Goal: Information Seeking & Learning: Learn about a topic

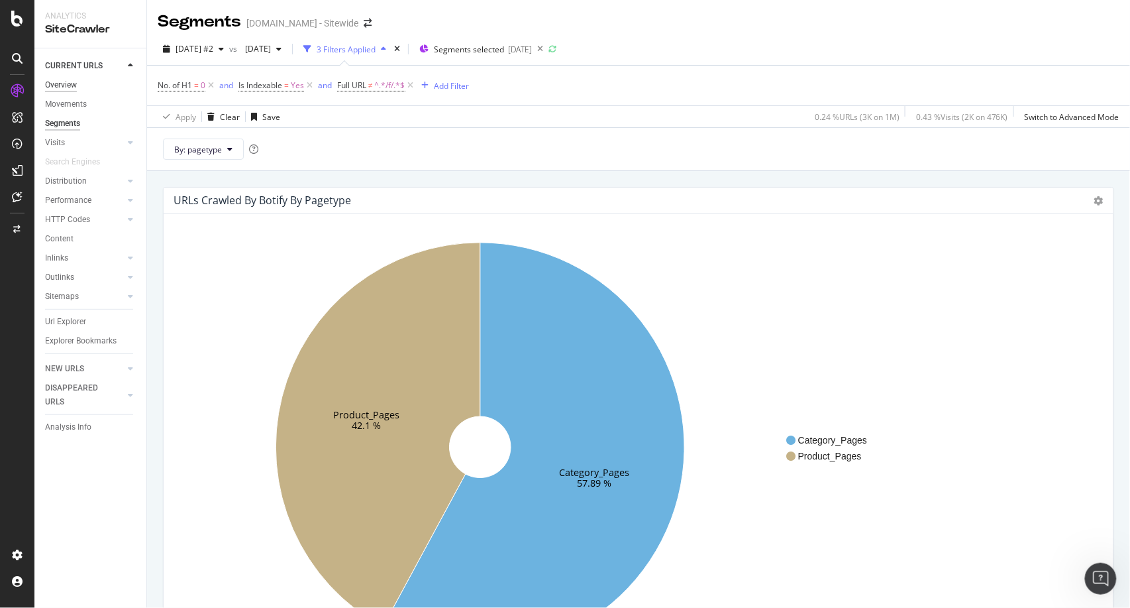
click at [68, 85] on div "Overview" at bounding box center [61, 85] width 32 height 14
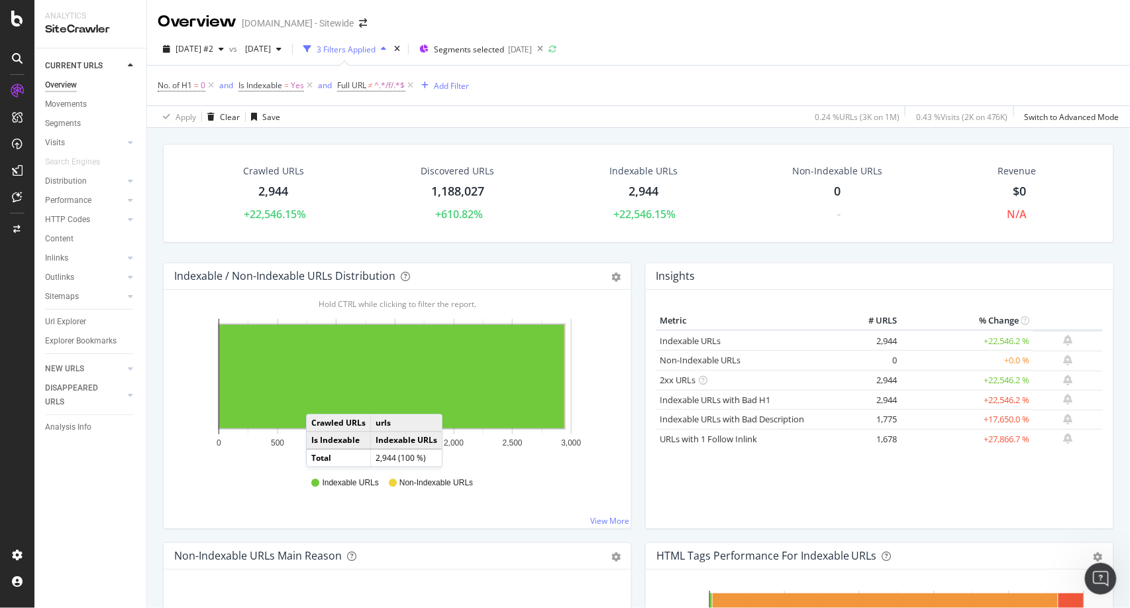
click at [319, 400] on rect "A chart." at bounding box center [391, 376] width 345 height 103
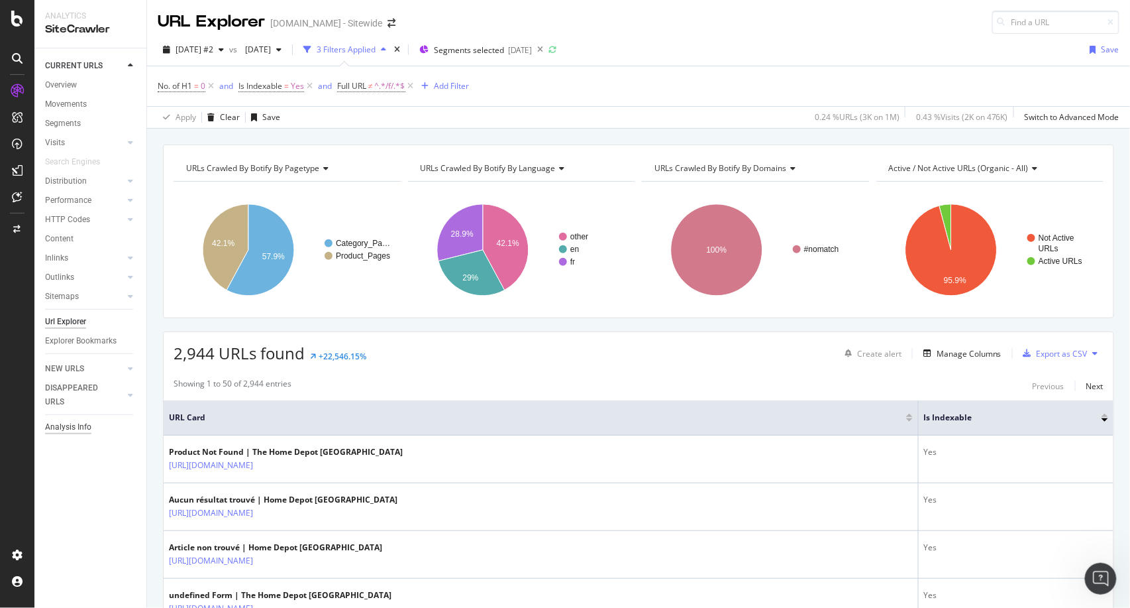
click at [87, 421] on div "Analysis Info" at bounding box center [68, 427] width 46 height 14
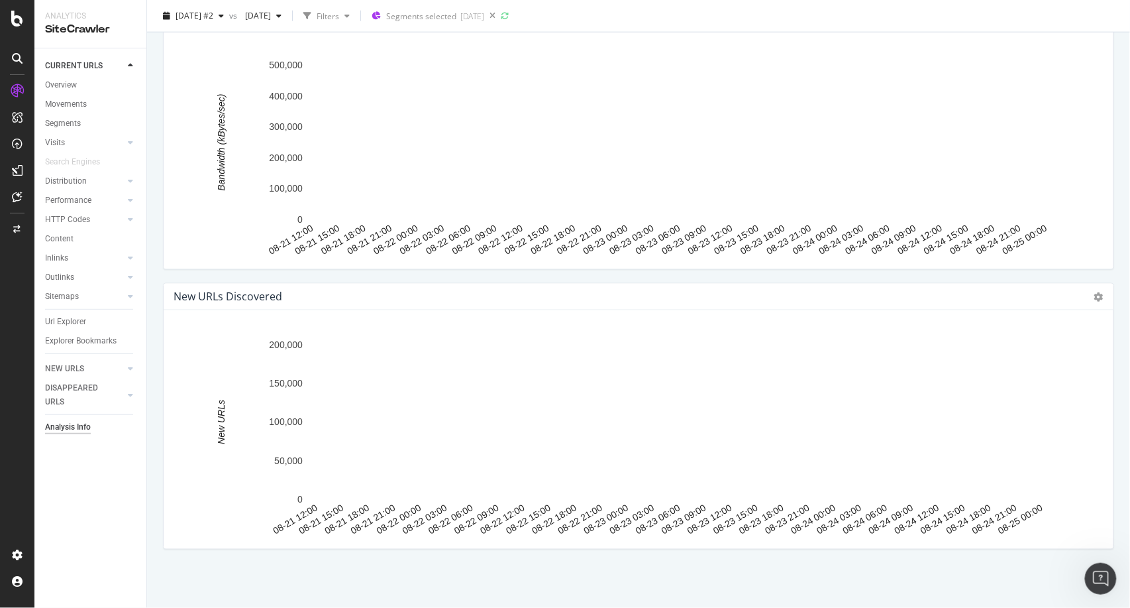
scroll to position [2171, 0]
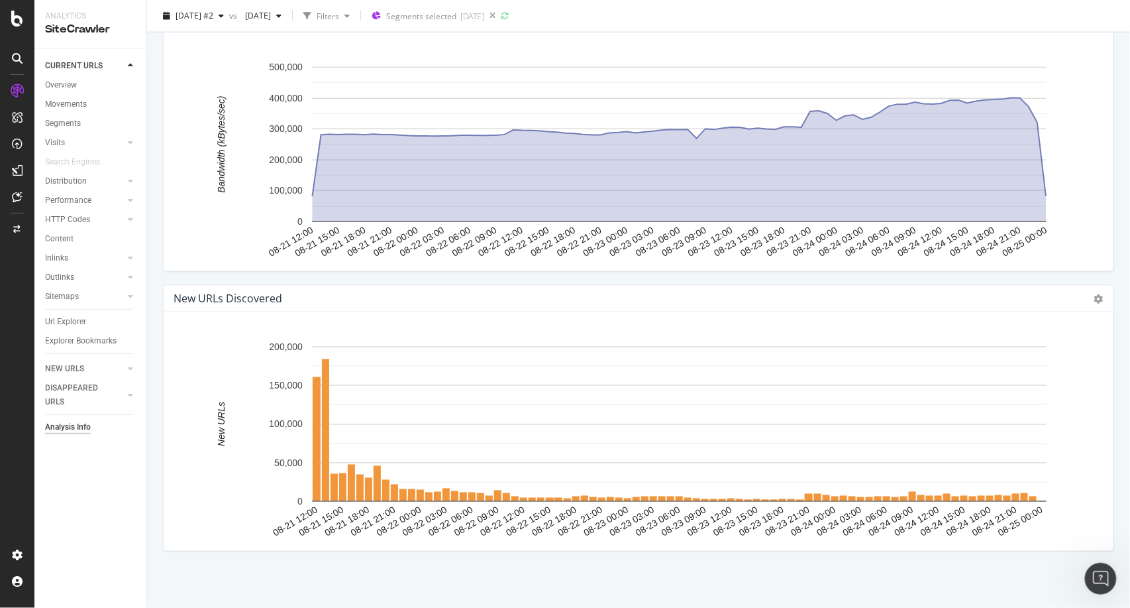
click at [188, 365] on rect "A chart." at bounding box center [633, 436] width 918 height 207
click at [121, 219] on div at bounding box center [117, 219] width 13 height 13
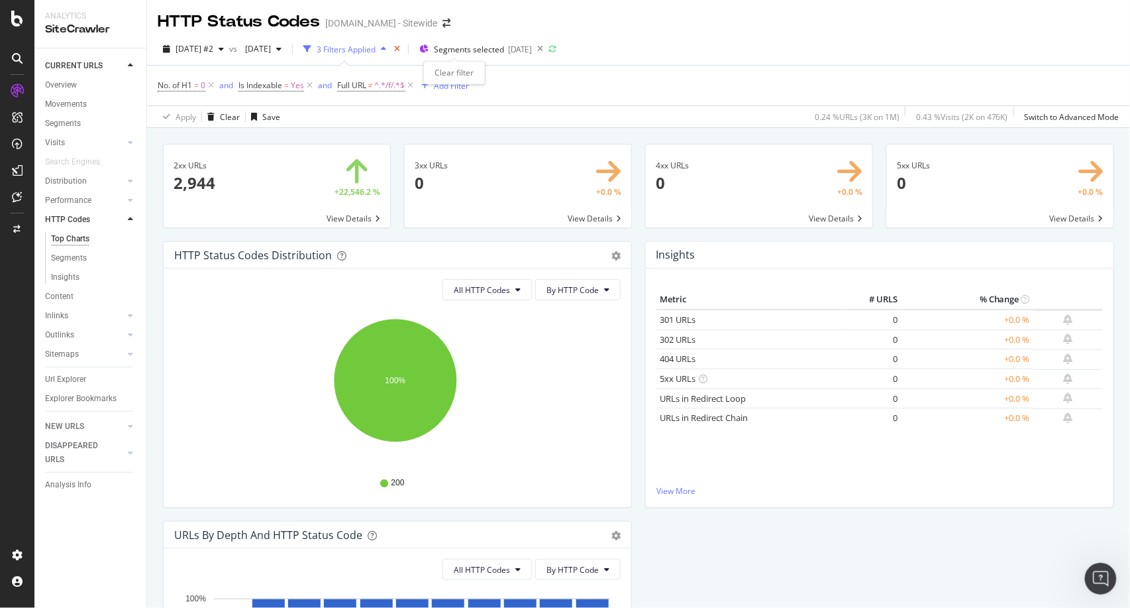
click at [400, 46] on icon "times" at bounding box center [397, 49] width 6 height 8
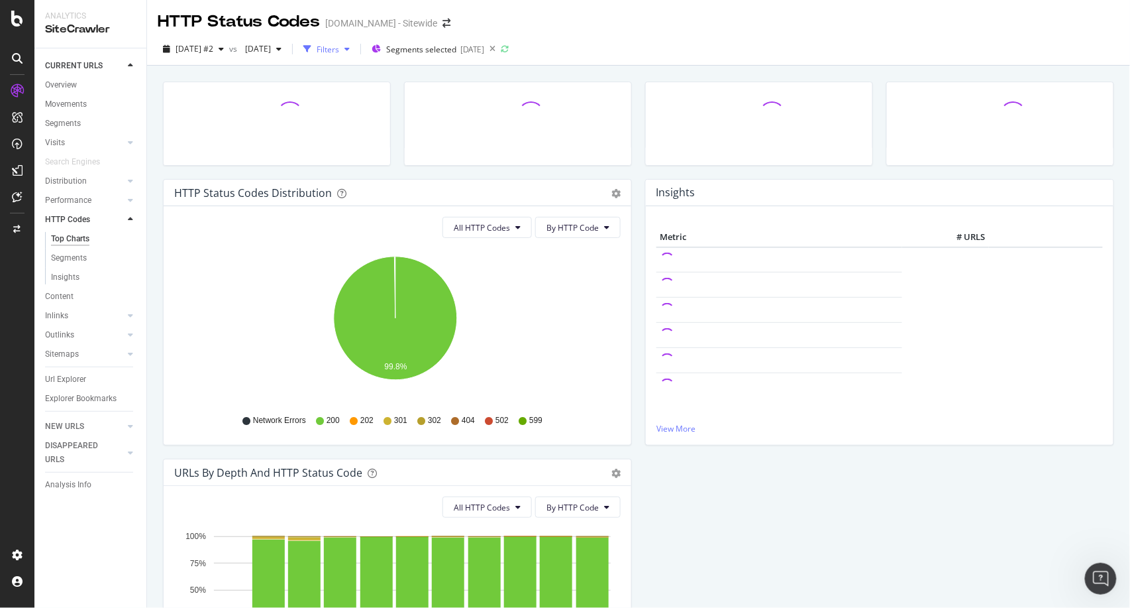
click at [350, 50] on icon "button" at bounding box center [347, 49] width 5 height 8
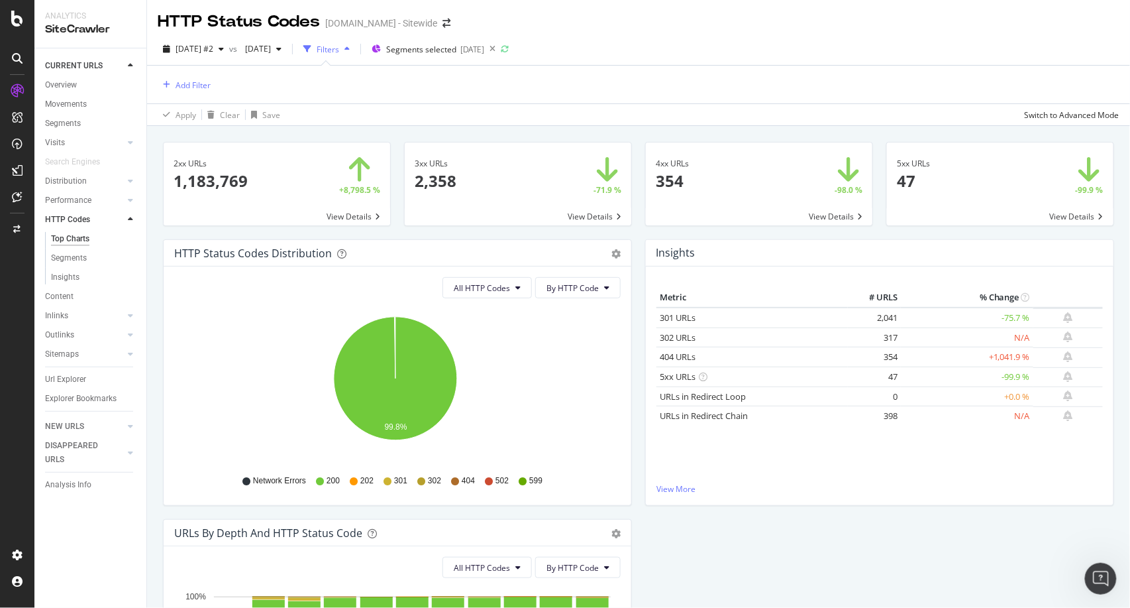
click at [350, 45] on icon "button" at bounding box center [347, 49] width 5 height 8
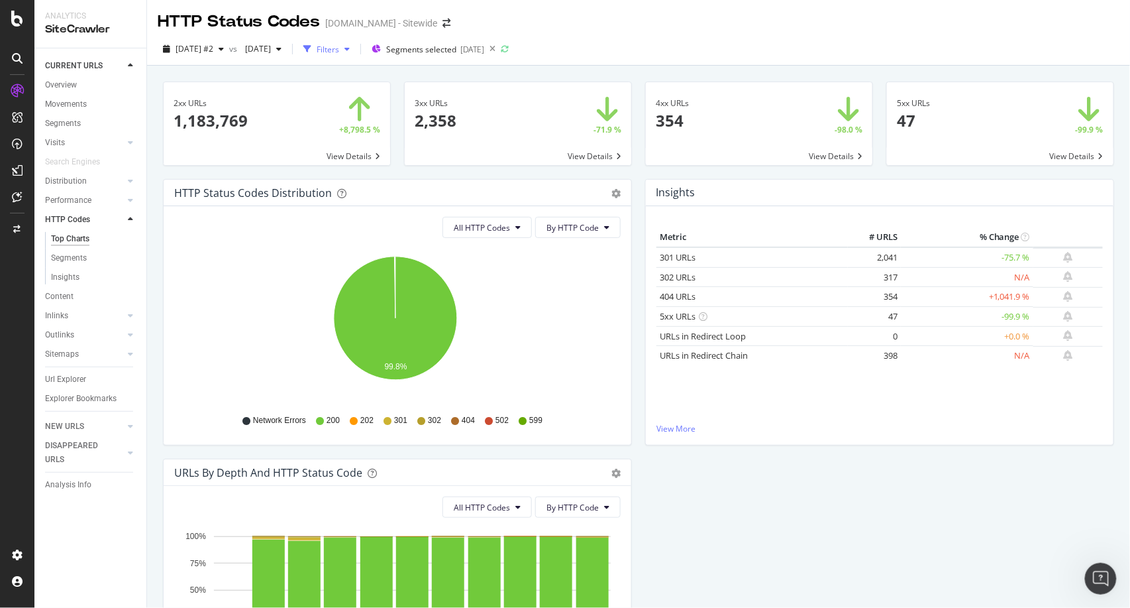
click at [350, 52] on icon "button" at bounding box center [347, 49] width 5 height 8
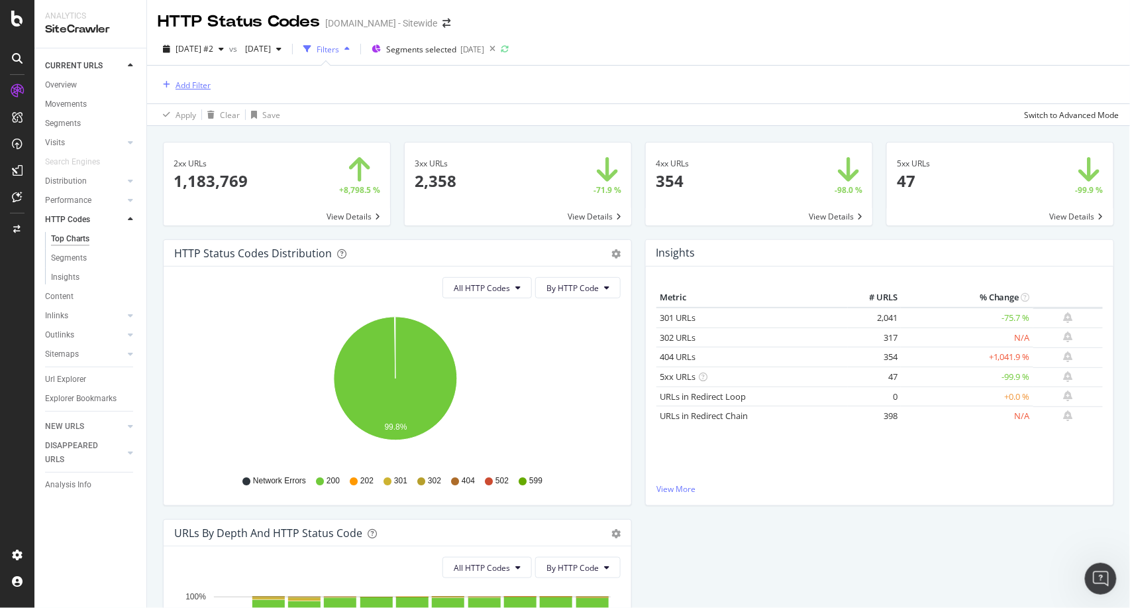
click at [183, 82] on div "Add Filter" at bounding box center [193, 85] width 35 height 11
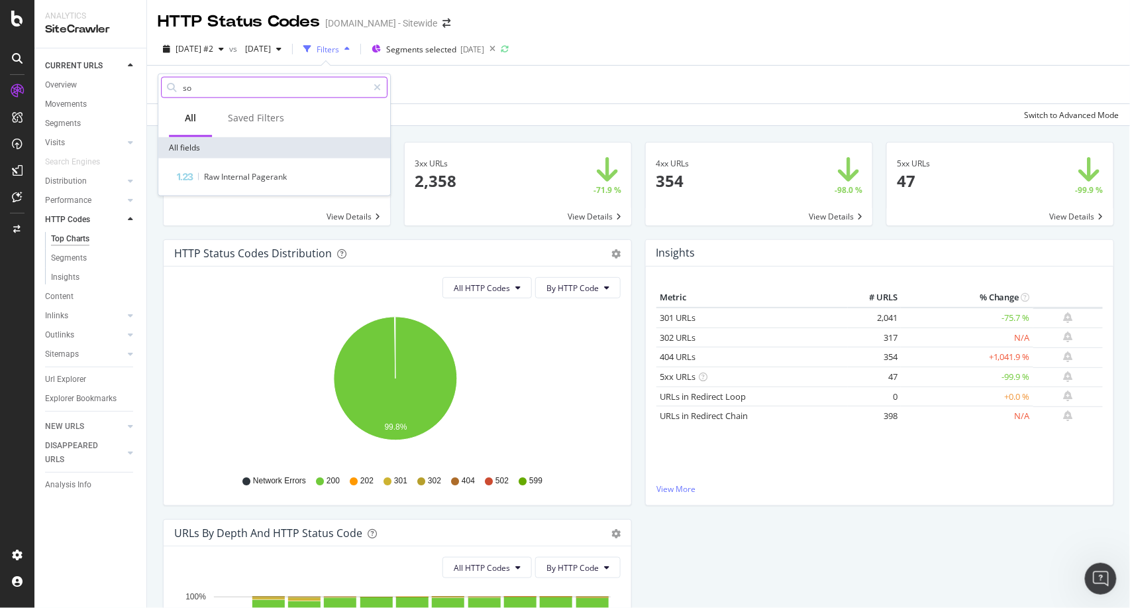
type input "s"
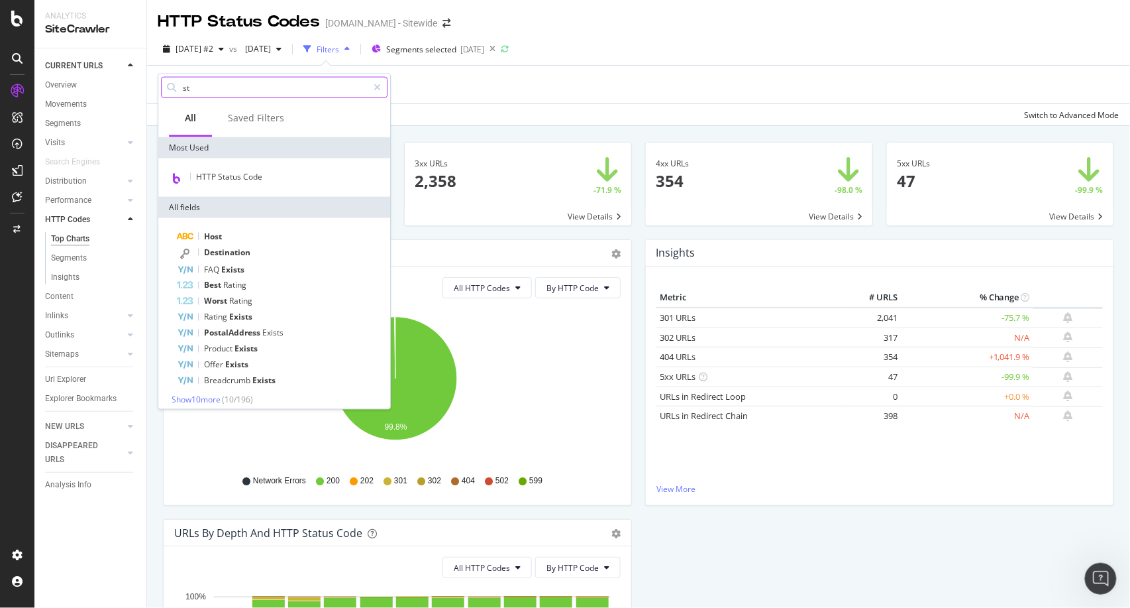
type input "sta"
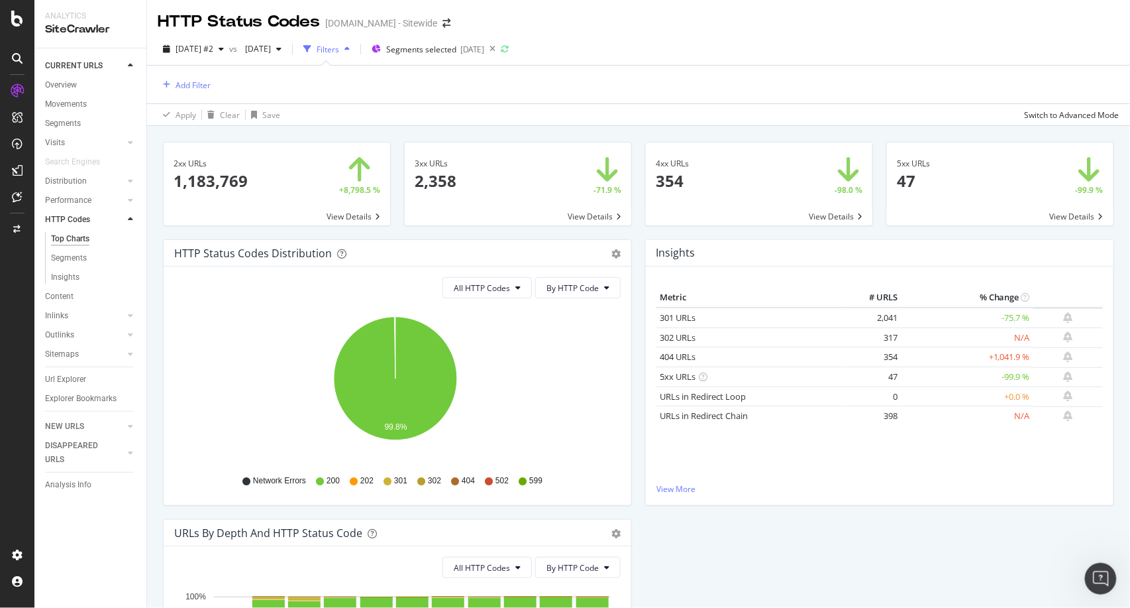
click at [498, 148] on span at bounding box center [518, 183] width 227 height 83
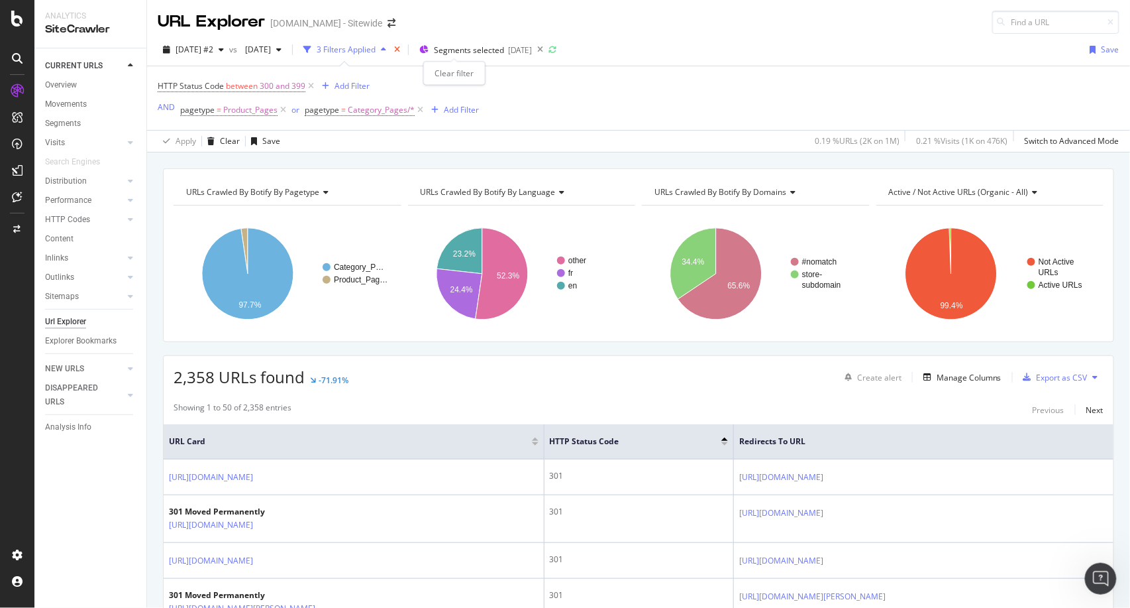
click at [400, 52] on icon "times" at bounding box center [397, 50] width 6 height 8
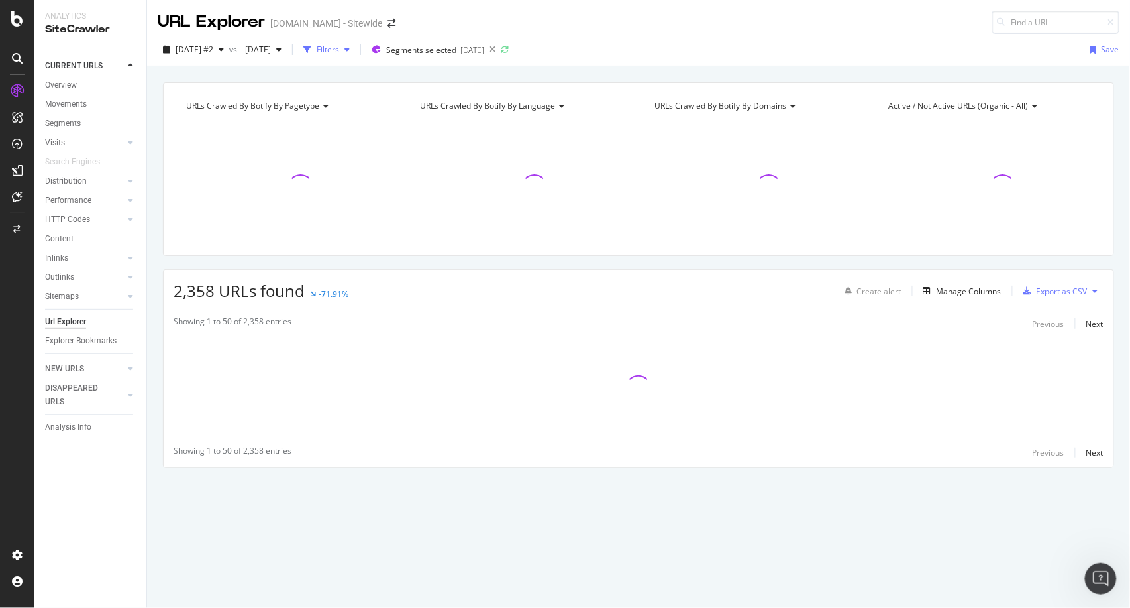
click at [355, 53] on div "button" at bounding box center [347, 50] width 16 height 8
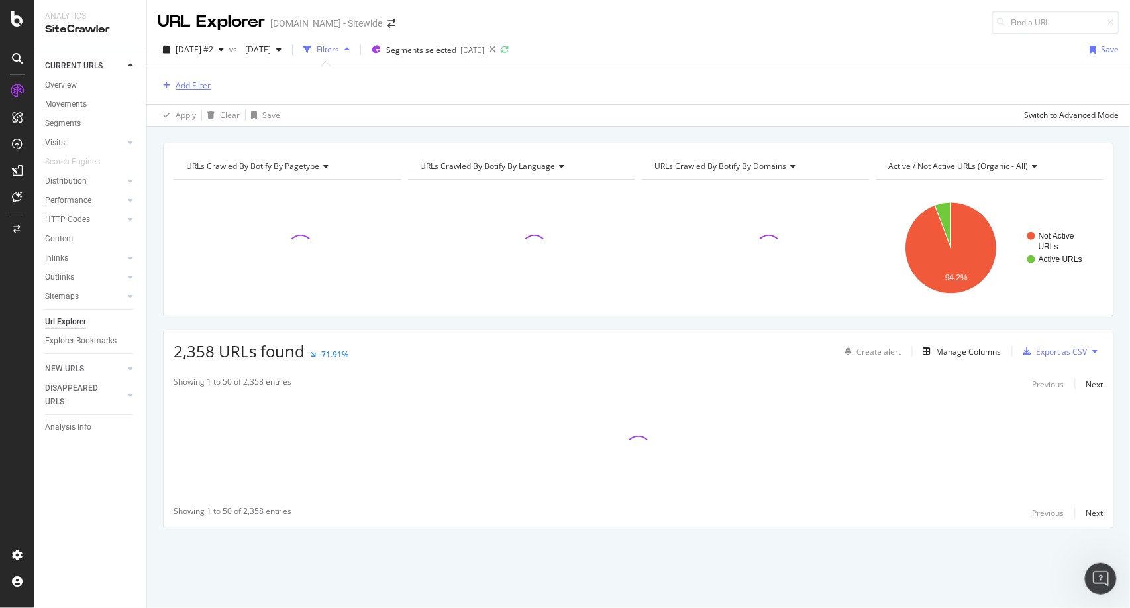
click at [188, 78] on div "Add Filter" at bounding box center [184, 85] width 53 height 15
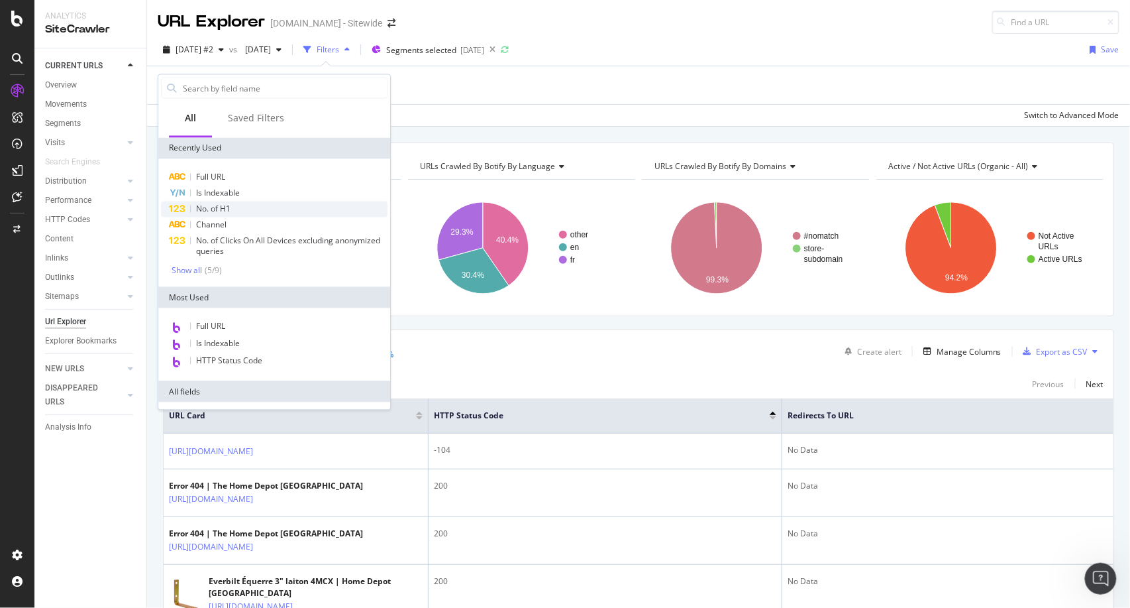
click at [240, 205] on div "No. of H1" at bounding box center [274, 209] width 227 height 16
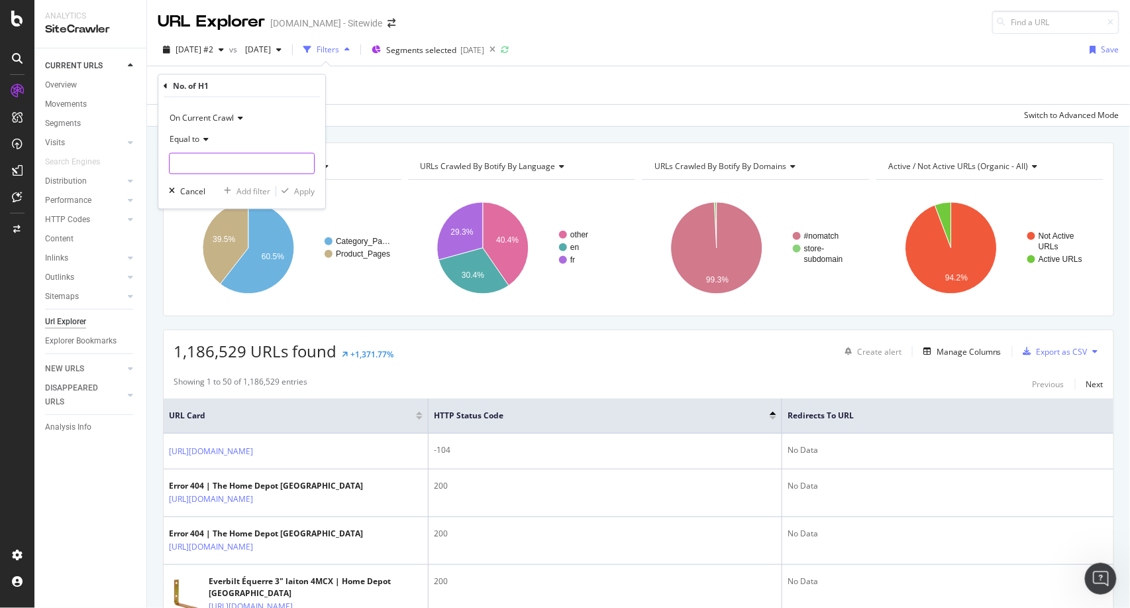
click at [210, 170] on input "number" at bounding box center [242, 163] width 146 height 21
type input "0"
click at [297, 190] on div "Apply" at bounding box center [304, 191] width 21 height 11
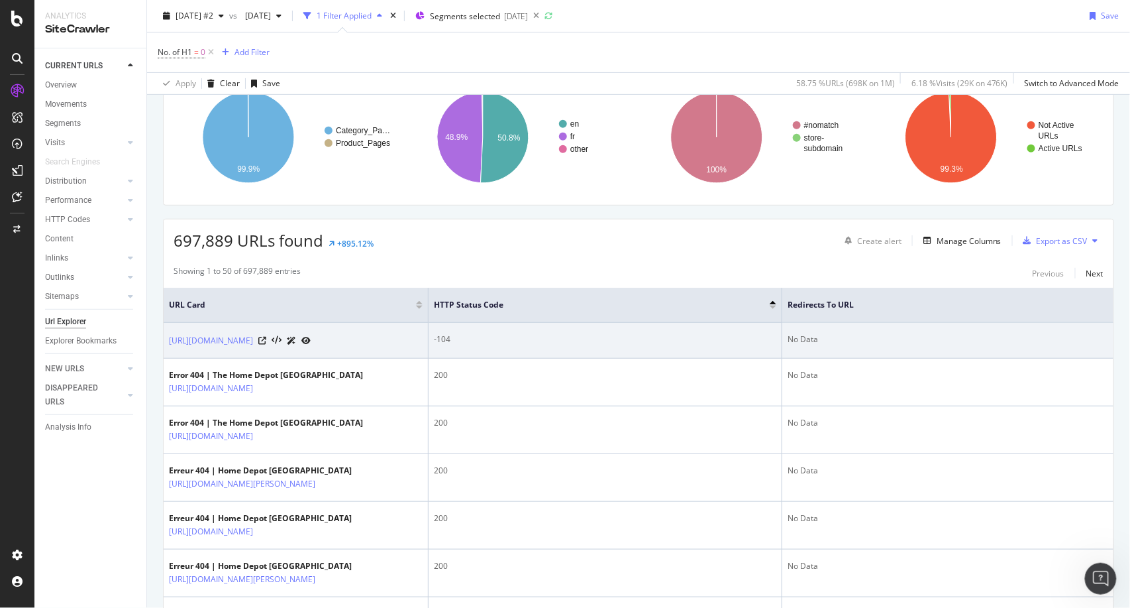
scroll to position [114, 0]
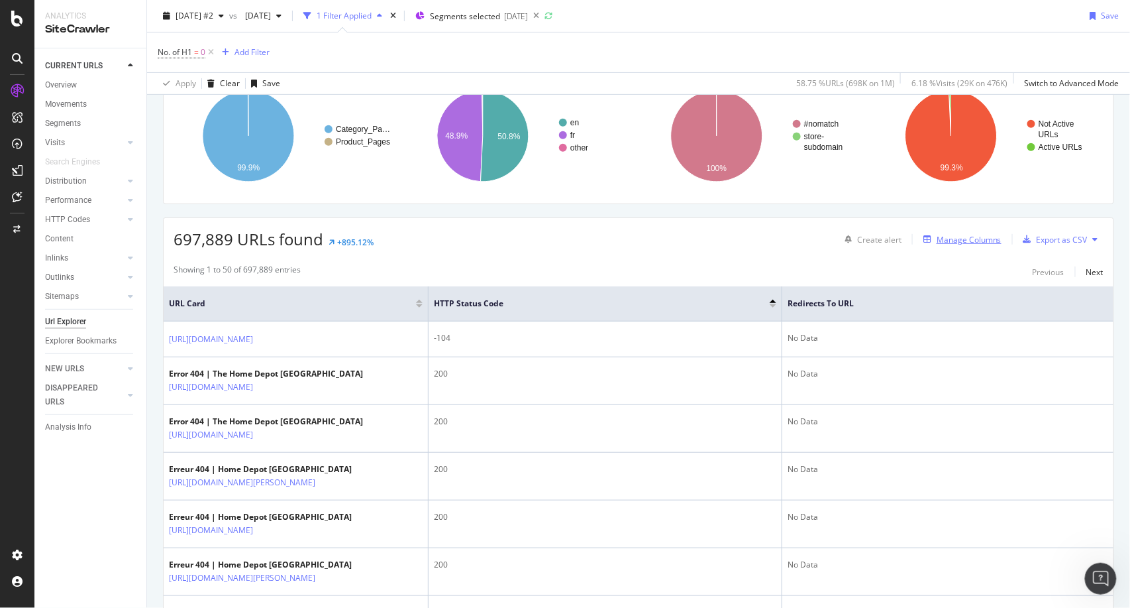
click at [924, 237] on div "button" at bounding box center [927, 239] width 19 height 8
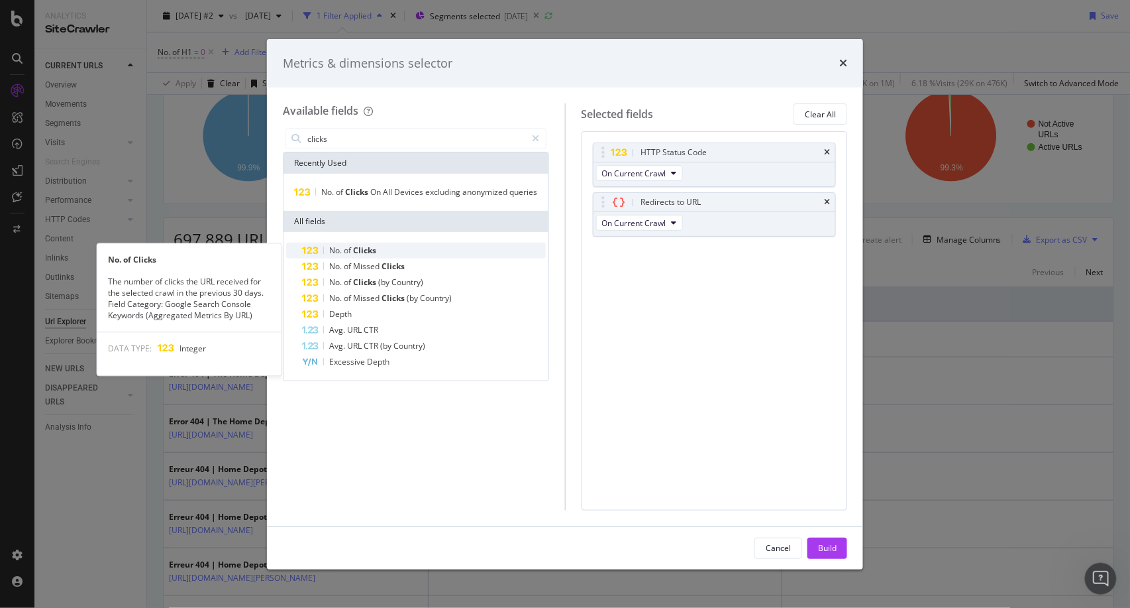
type input "clicks"
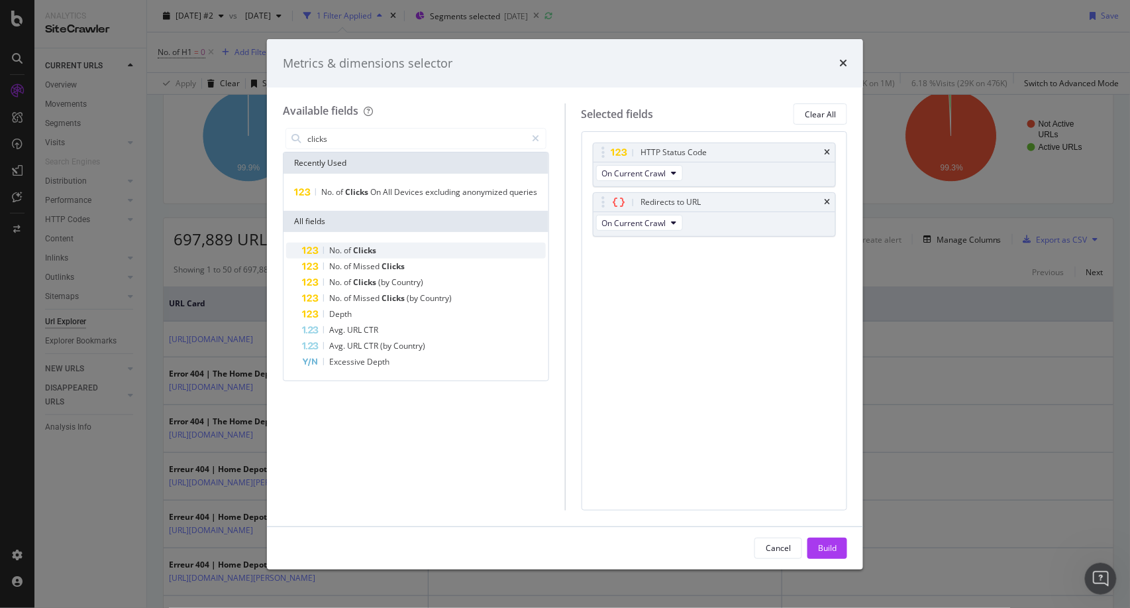
click at [378, 253] on div "No. of Clicks" at bounding box center [424, 251] width 244 height 16
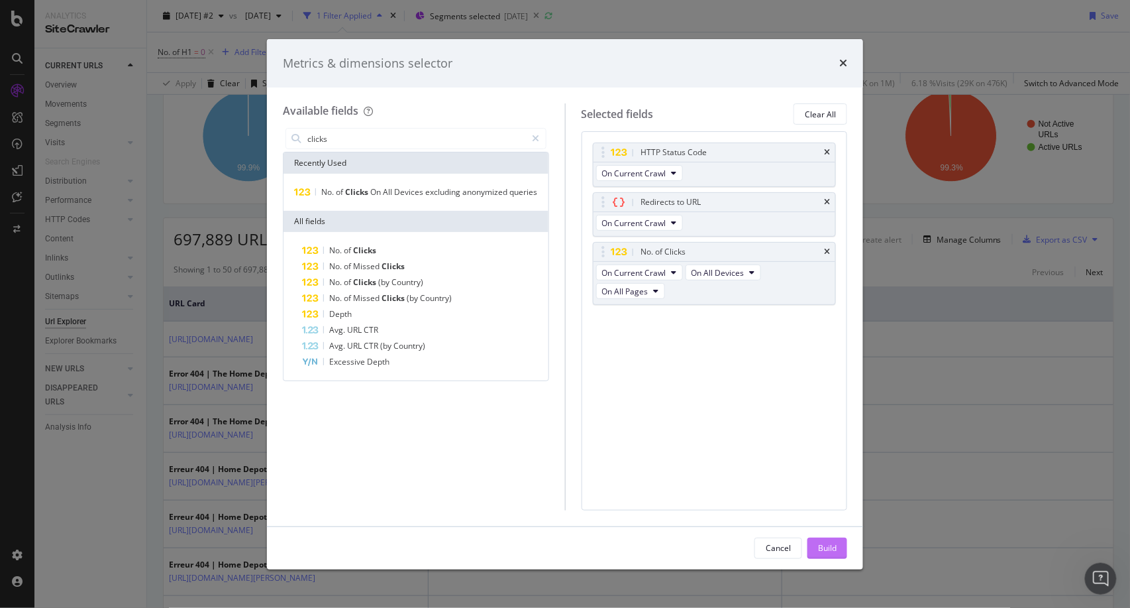
click at [834, 550] on div "Build" at bounding box center [827, 547] width 19 height 11
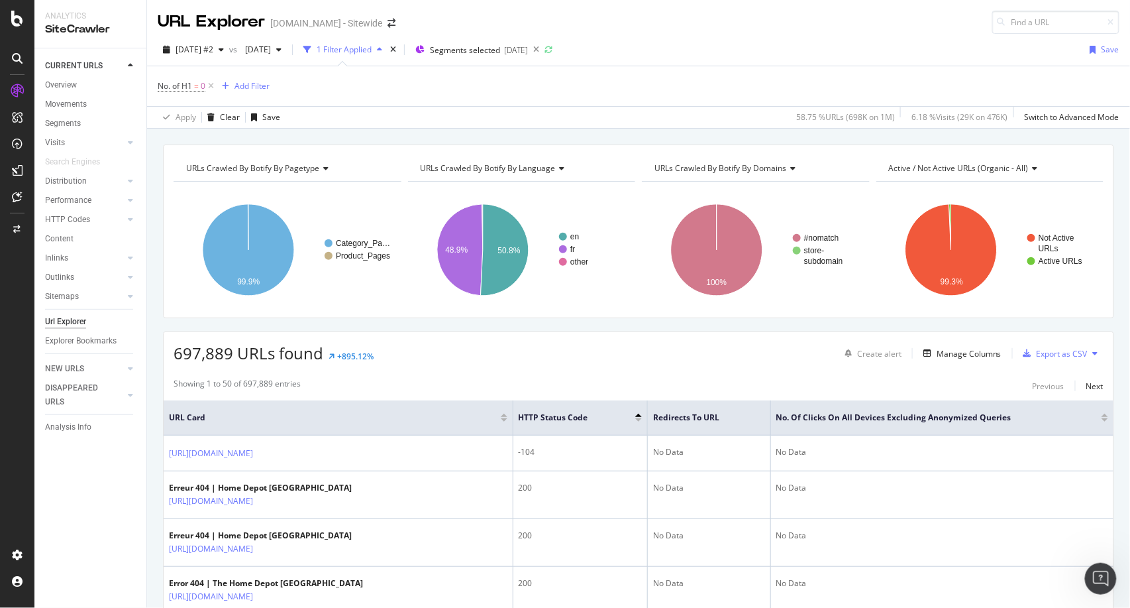
click at [1102, 418] on div at bounding box center [1105, 419] width 7 height 3
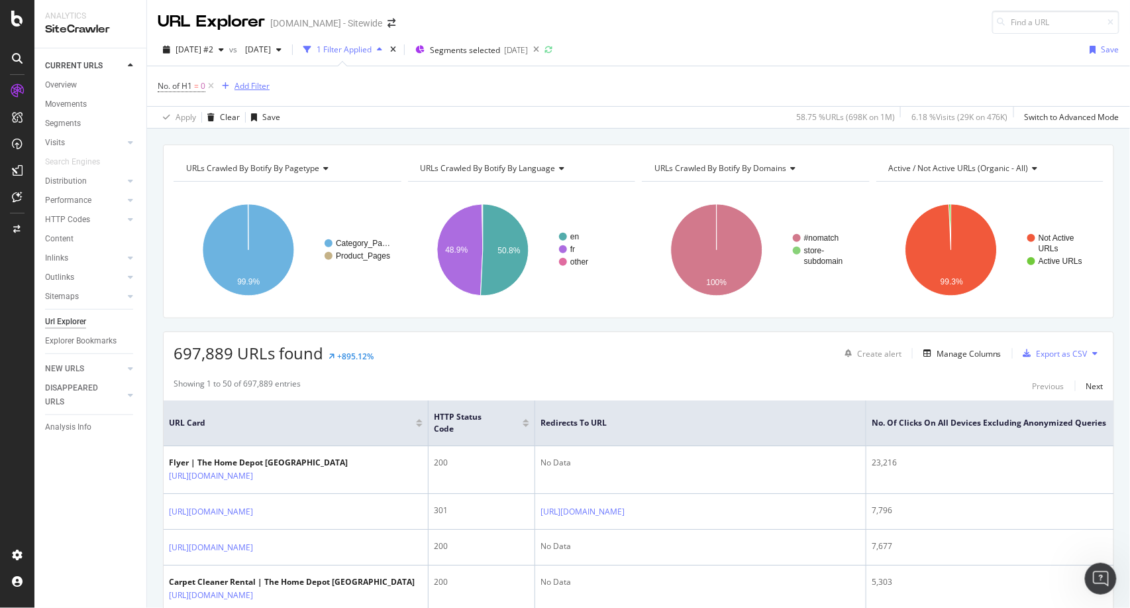
click at [245, 82] on div "Add Filter" at bounding box center [252, 85] width 35 height 11
click at [651, 99] on div "No. of H1 = 0 Add Filter" at bounding box center [639, 86] width 962 height 40
click at [254, 82] on div "Add Filter" at bounding box center [252, 85] width 35 height 11
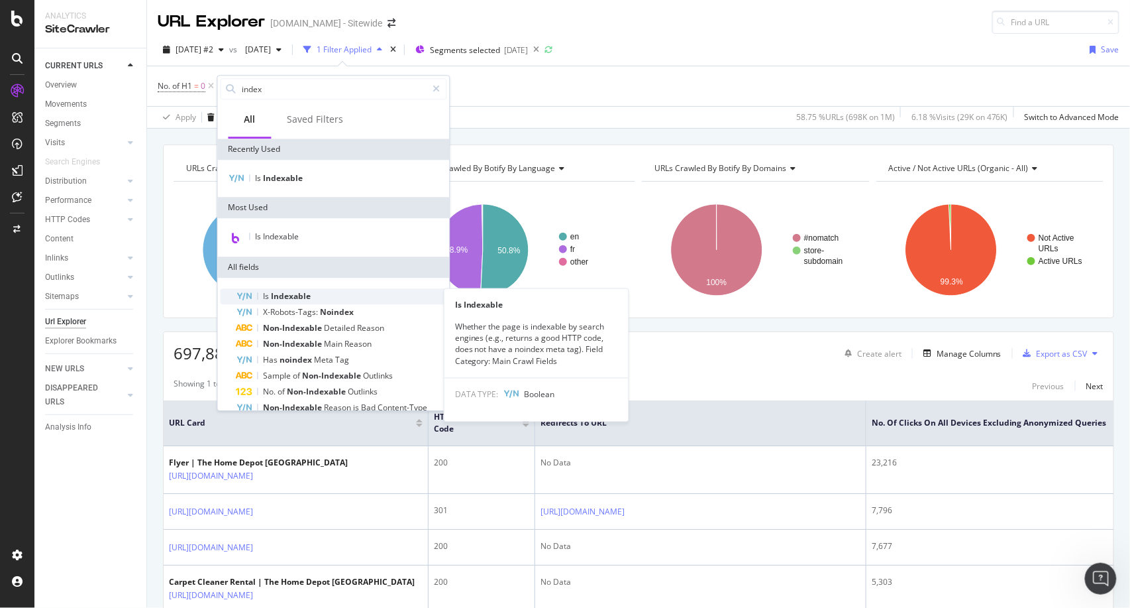
type input "index"
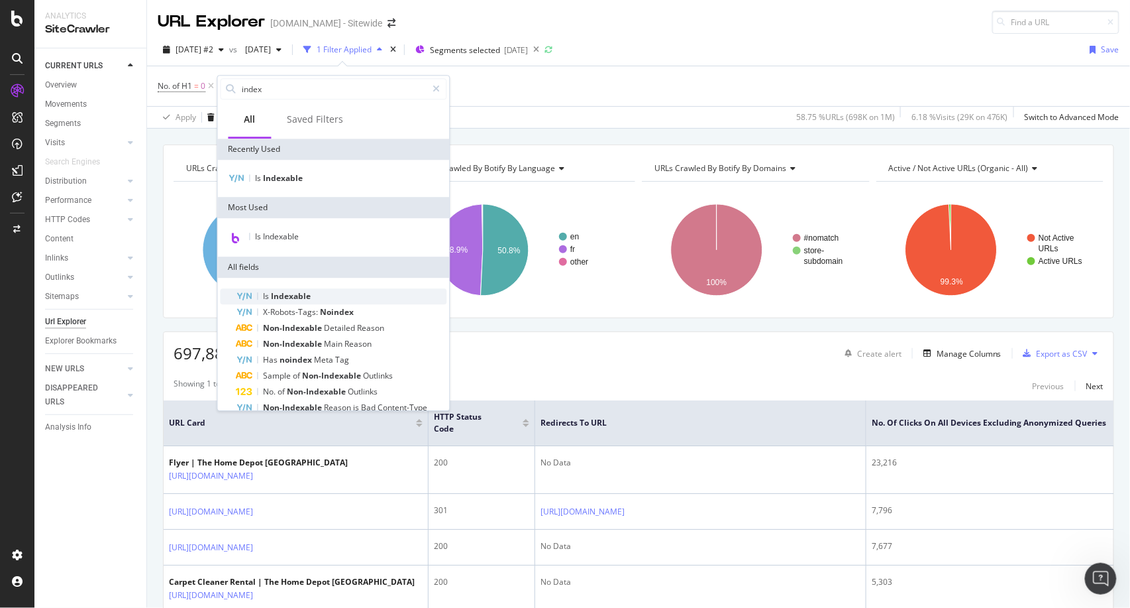
click at [284, 296] on span "Indexable" at bounding box center [292, 295] width 40 height 11
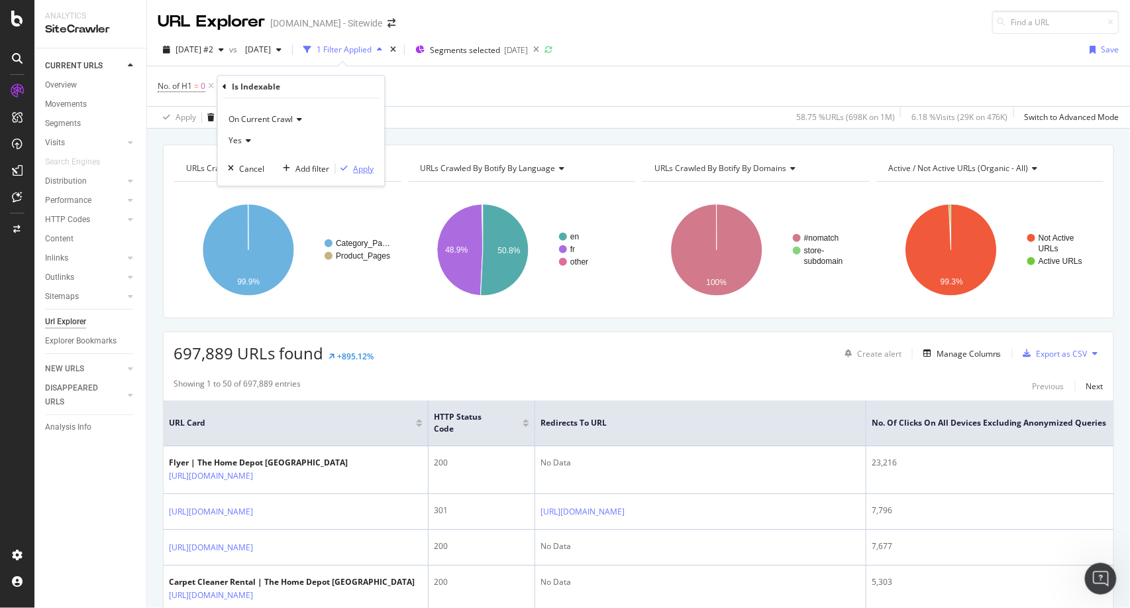
click at [364, 168] on div "Apply" at bounding box center [364, 168] width 21 height 11
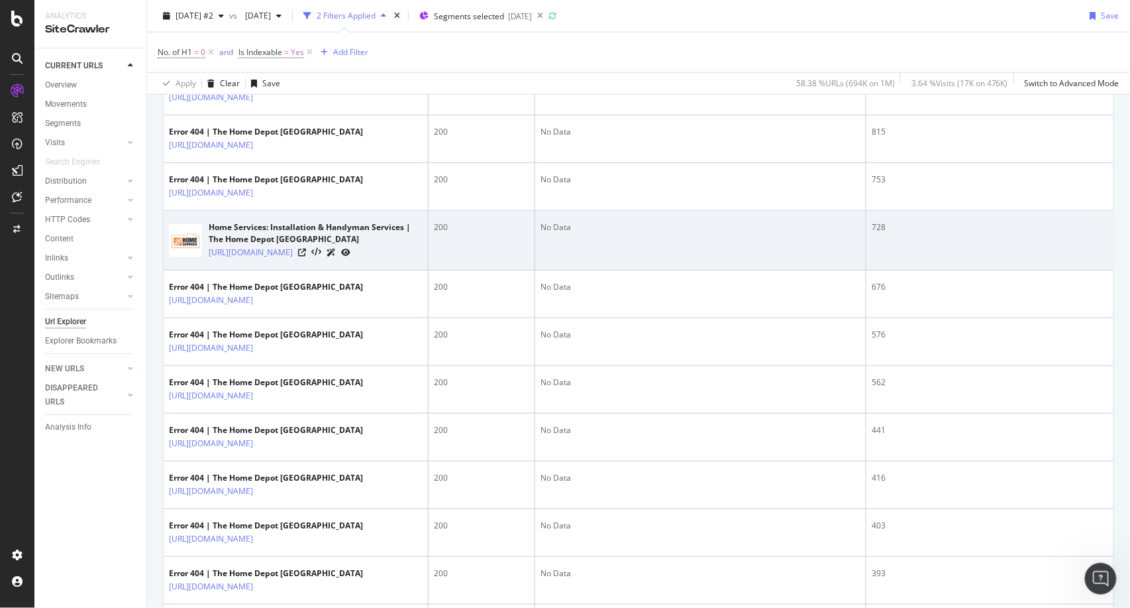
scroll to position [551, 0]
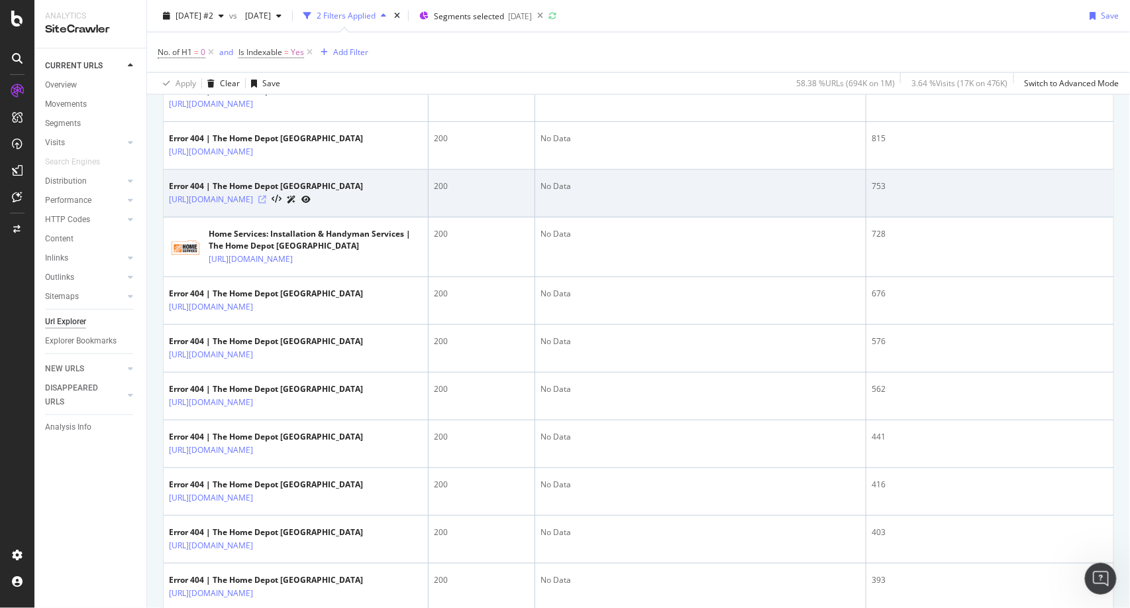
click at [266, 203] on icon at bounding box center [262, 199] width 8 height 8
